Goal: Task Accomplishment & Management: Use online tool/utility

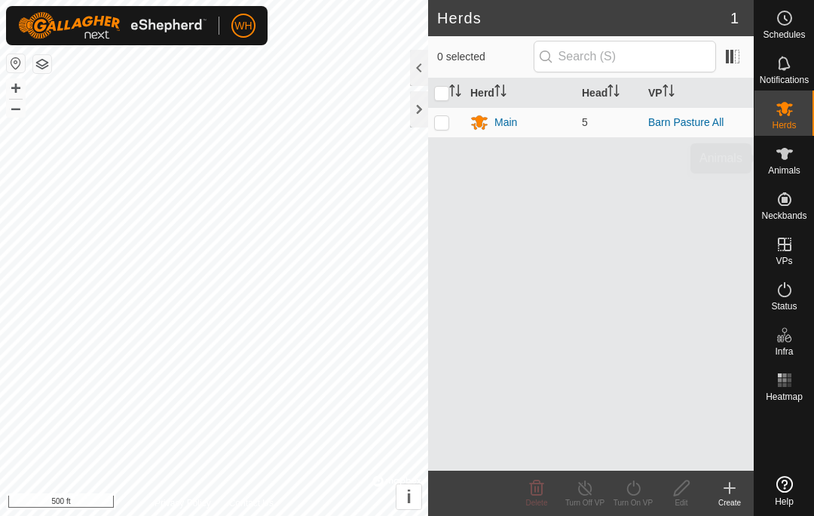
click at [804, 157] on div "Animals" at bounding box center [785, 158] width 60 height 45
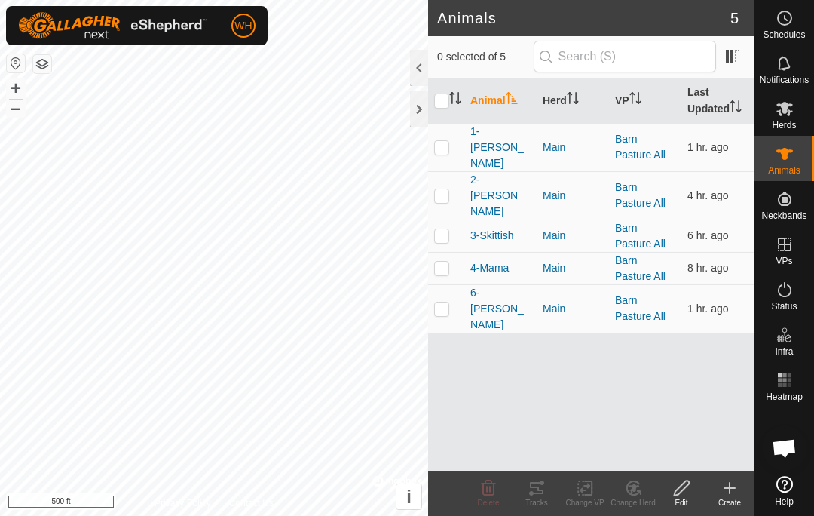
click at [433, 284] on td at bounding box center [446, 308] width 36 height 48
checkbox input "true"
click at [532, 505] on div "Tracks" at bounding box center [537, 502] width 48 height 11
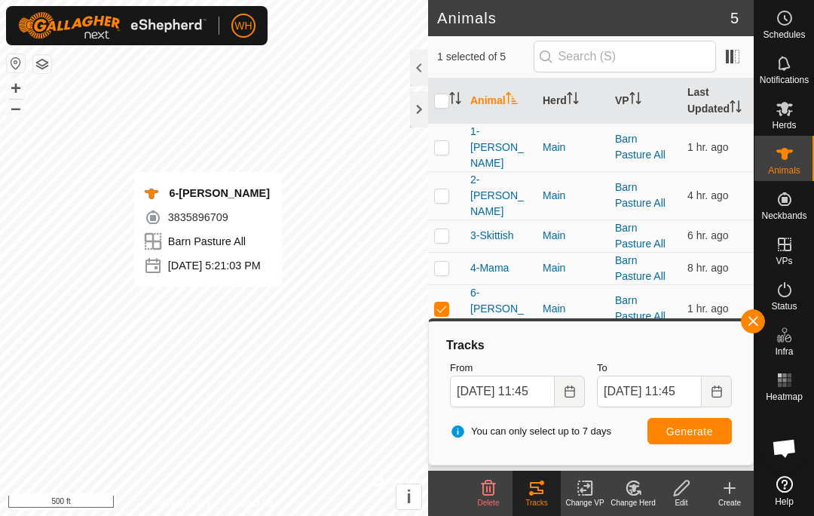
click at [442, 219] on td at bounding box center [446, 235] width 36 height 32
checkbox input "true"
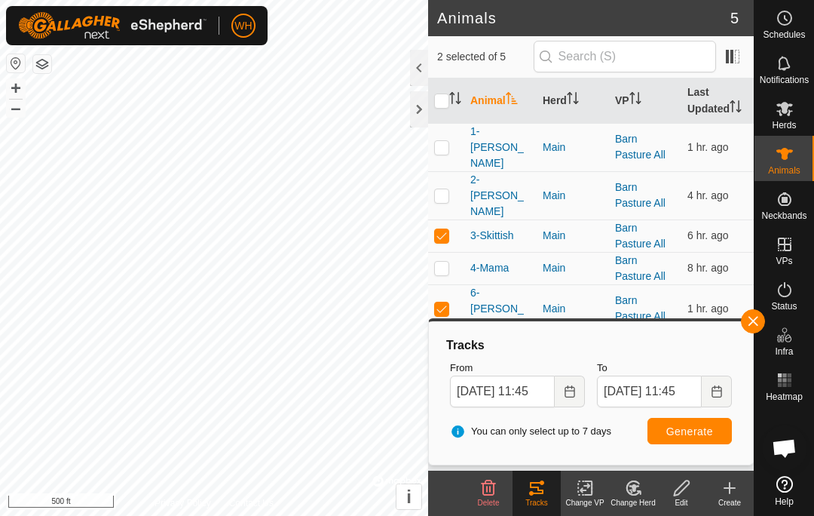
click at [449, 262] on p-checkbox at bounding box center [441, 268] width 15 height 12
checkbox input "true"
click at [453, 173] on td at bounding box center [446, 195] width 36 height 48
checkbox input "true"
click at [446, 141] on p-checkbox at bounding box center [441, 147] width 15 height 12
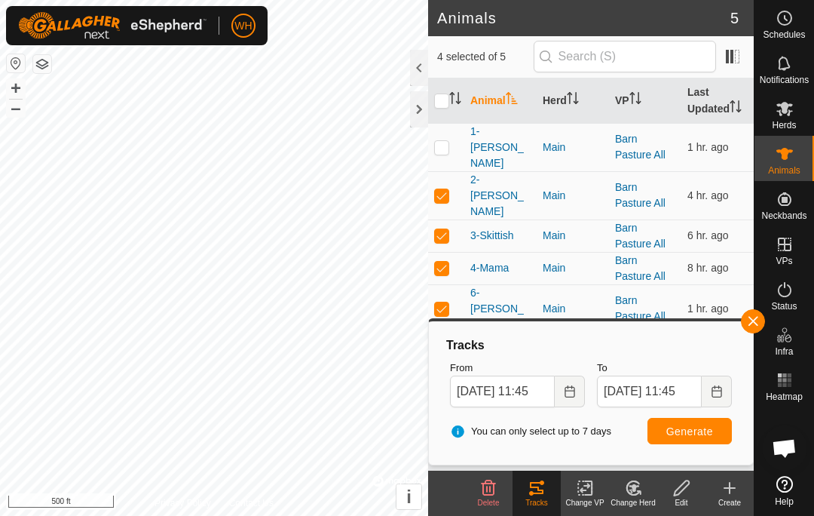
checkbox input "true"
click at [708, 435] on span "Generate" at bounding box center [689, 431] width 47 height 12
click at [757, 323] on span "button" at bounding box center [753, 321] width 12 height 12
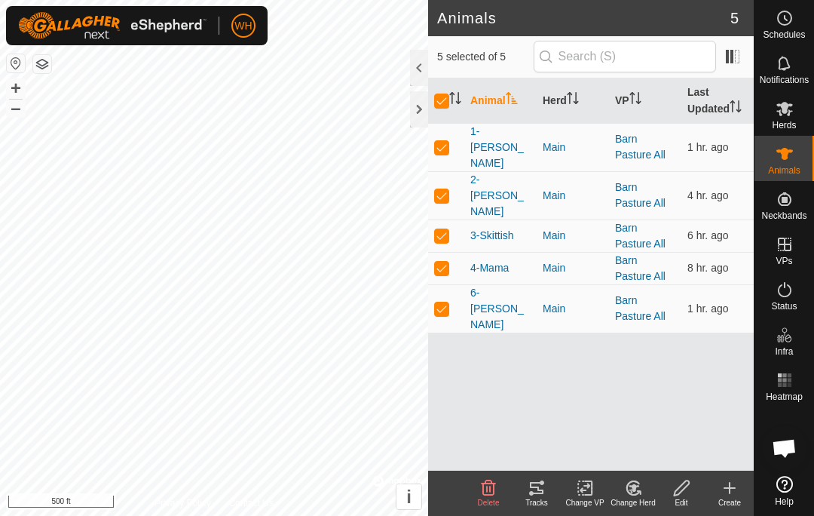
click at [449, 302] on p-checkbox at bounding box center [441, 308] width 15 height 12
checkbox input "false"
click at [448, 302] on p-checkbox at bounding box center [441, 308] width 15 height 12
checkbox input "true"
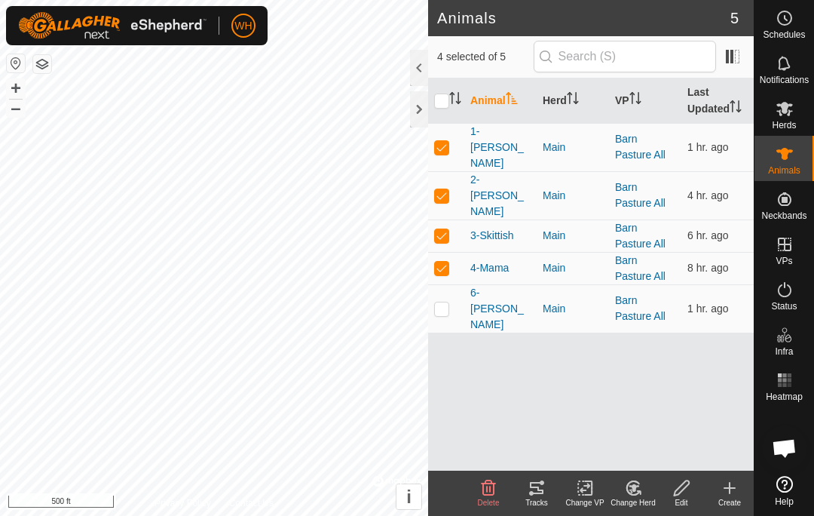
checkbox input "true"
click at [443, 229] on p-checkbox at bounding box center [441, 235] width 15 height 12
checkbox input "false"
click at [455, 171] on td at bounding box center [446, 195] width 36 height 48
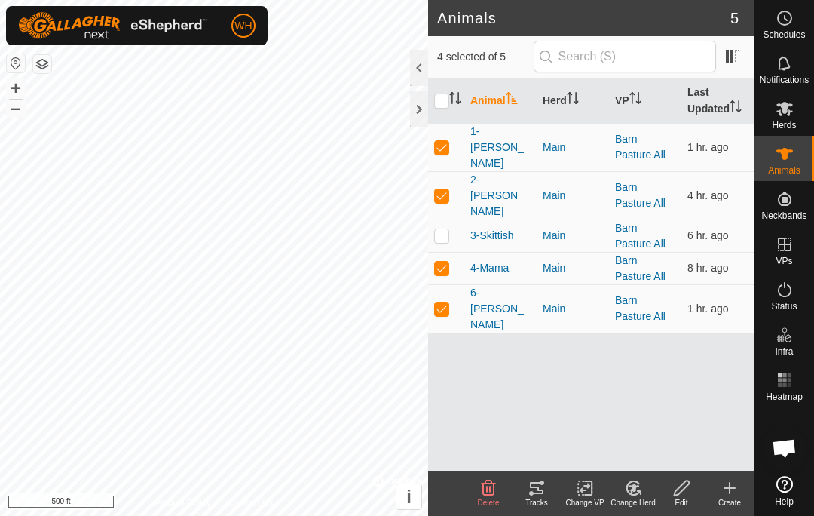
click at [455, 171] on td at bounding box center [446, 195] width 36 height 48
checkbox input "true"
click at [454, 136] on td at bounding box center [446, 147] width 36 height 48
checkbox input "false"
click at [443, 189] on p-checkbox at bounding box center [441, 195] width 15 height 12
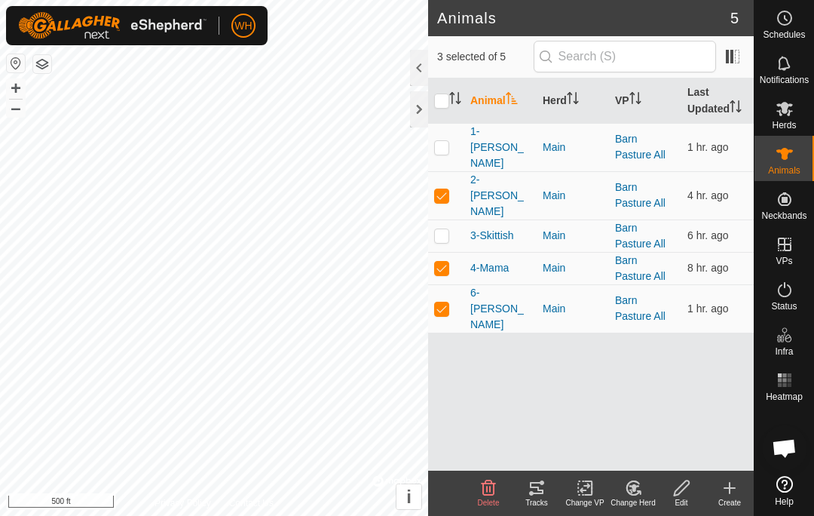
checkbox input "false"
click at [449, 262] on p-checkbox at bounding box center [441, 268] width 15 height 12
checkbox input "false"
click at [452, 284] on td at bounding box center [446, 308] width 36 height 48
checkbox input "false"
